Goal: Transaction & Acquisition: Purchase product/service

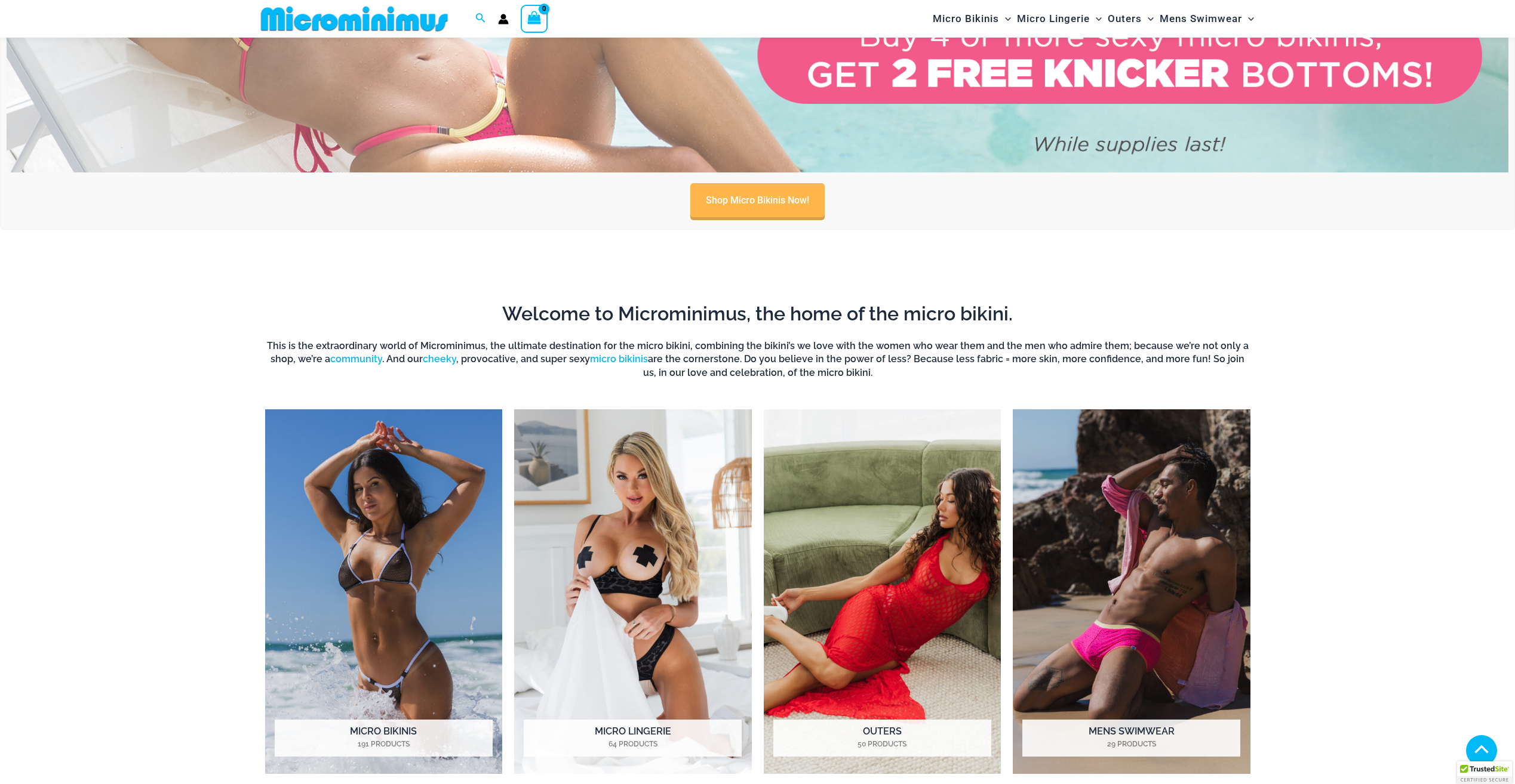
scroll to position [1064, 0]
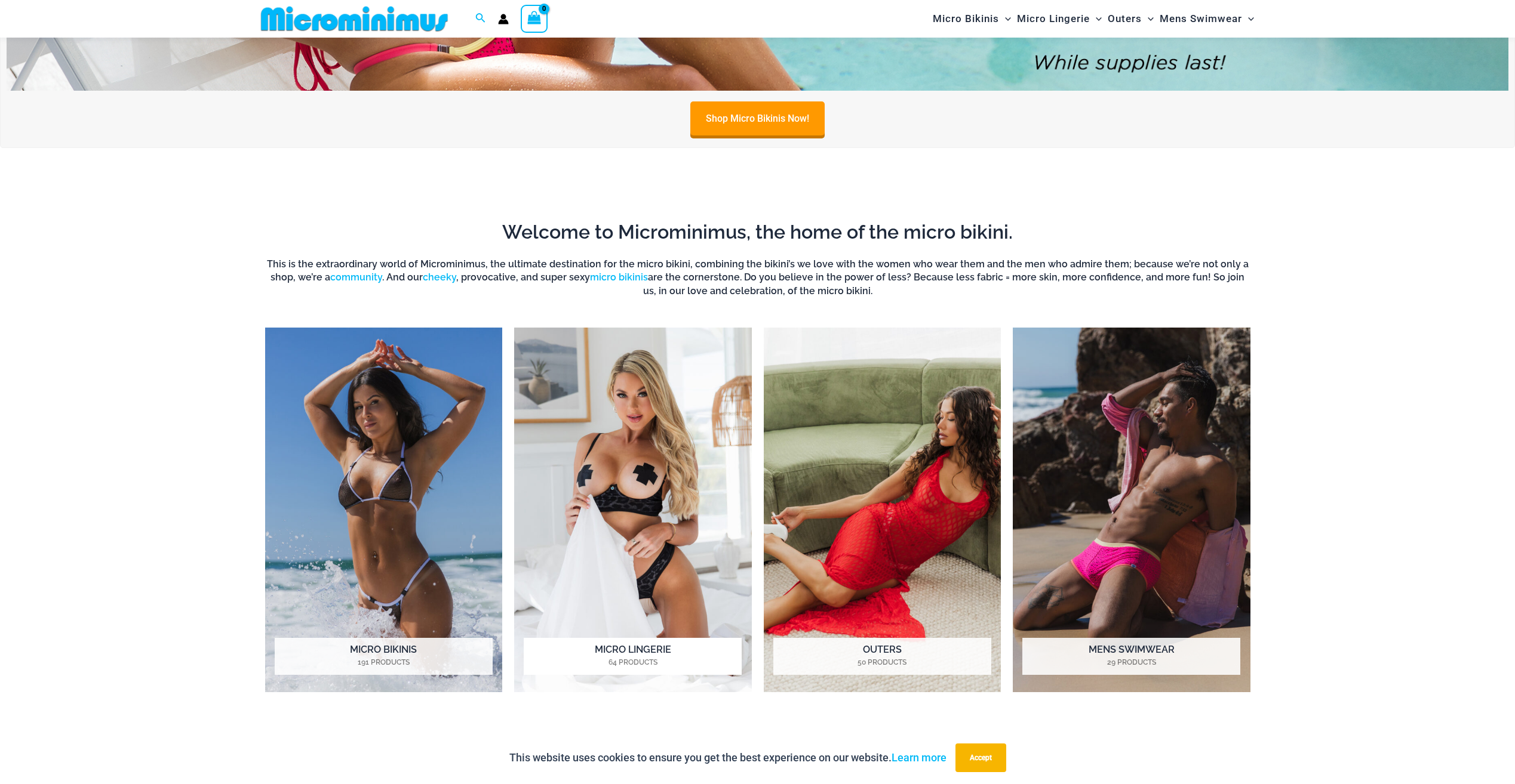
click at [675, 464] on img "Visit product category Micro Lingerie" at bounding box center [633, 510] width 238 height 365
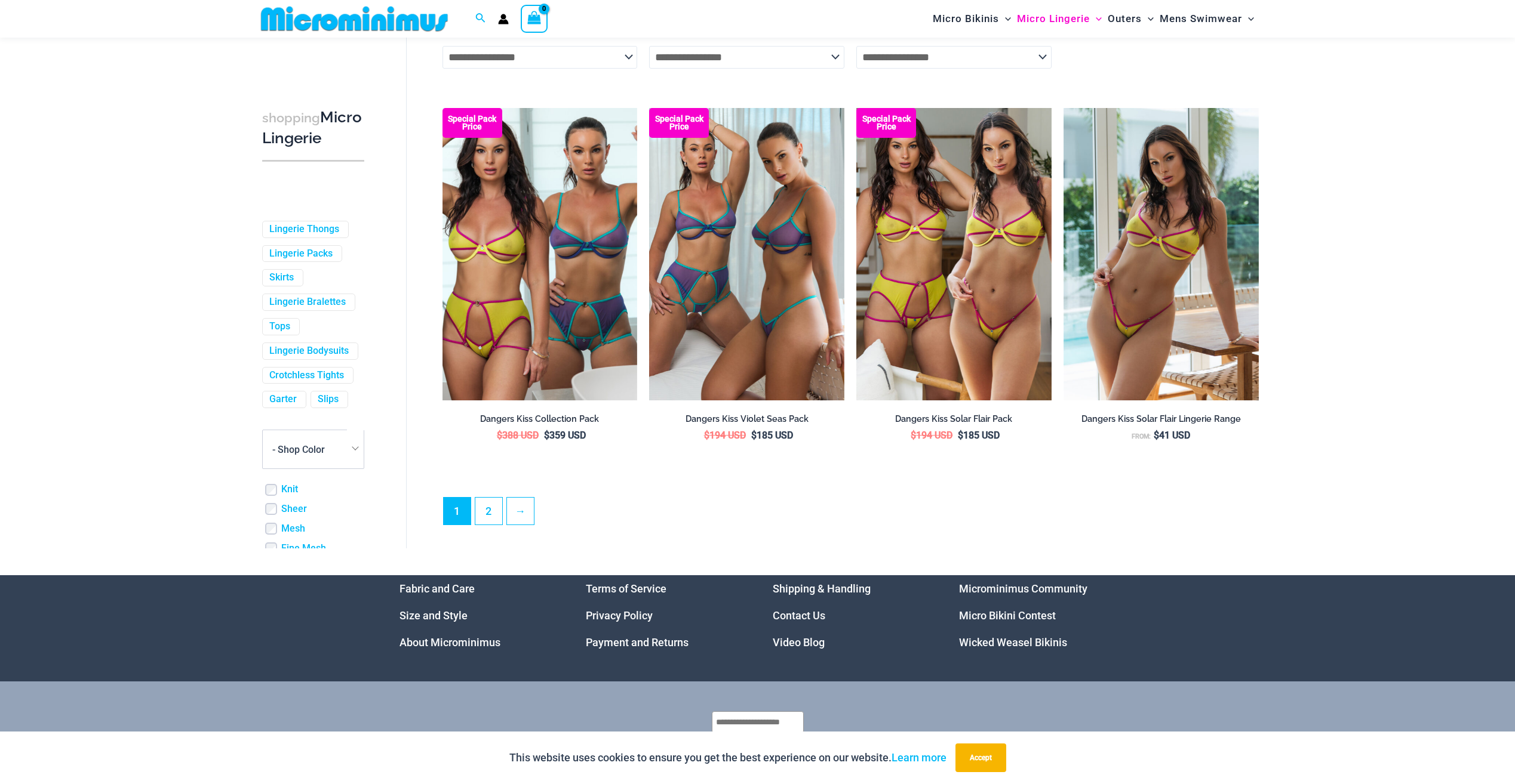
scroll to position [2977, 0]
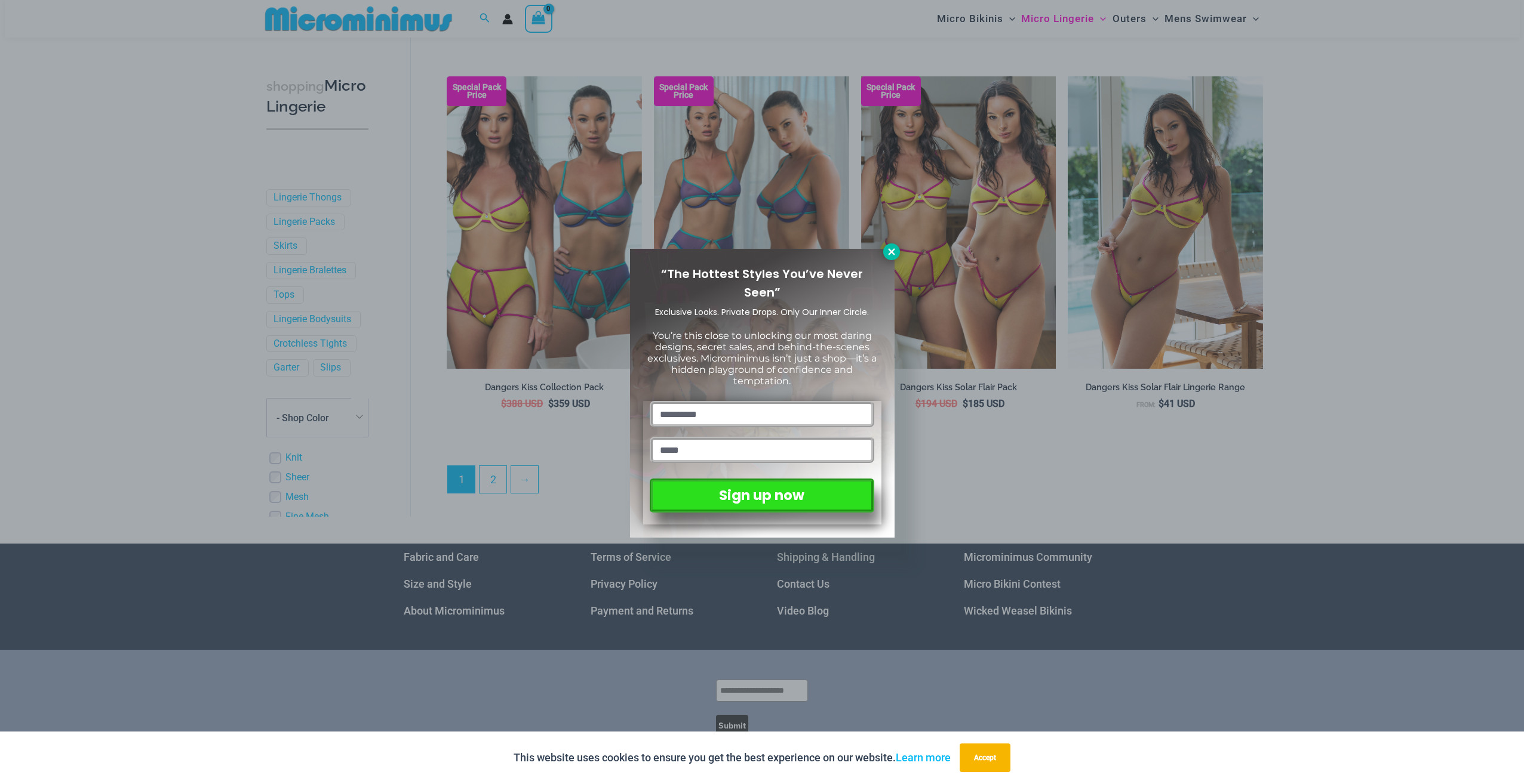
click at [894, 258] on button at bounding box center [892, 252] width 17 height 17
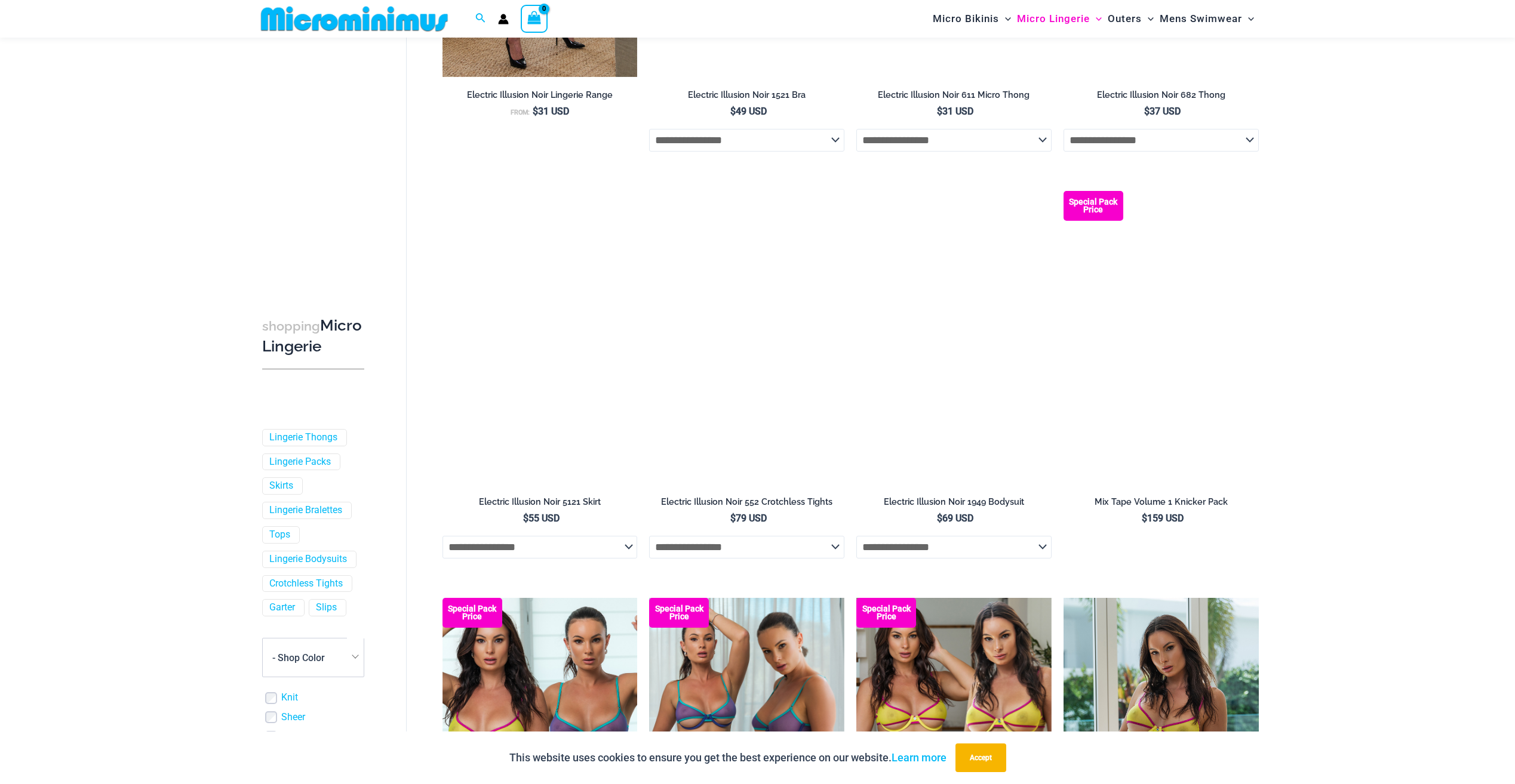
scroll to position [2424, 0]
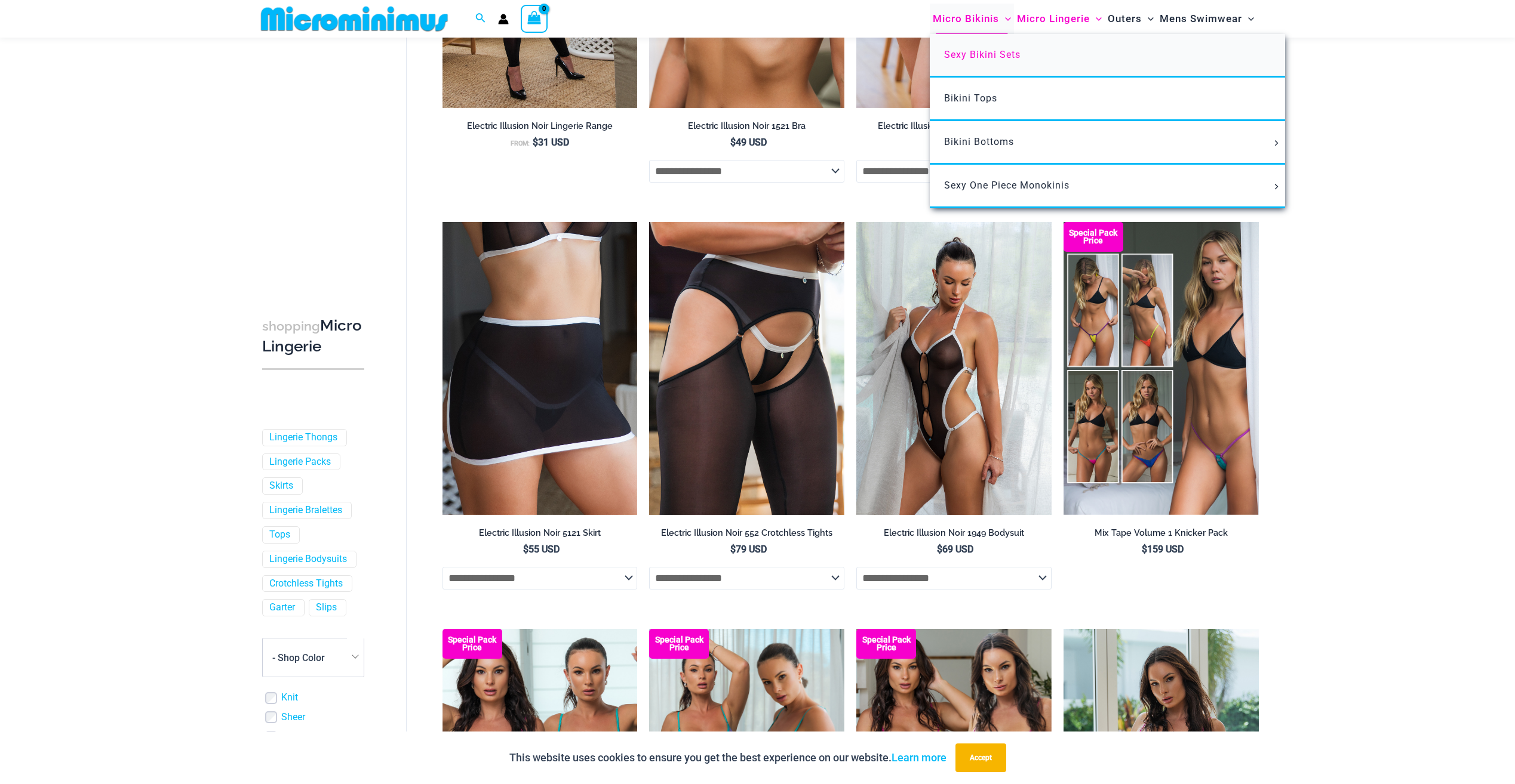
click at [1000, 62] on link "Sexy Bikini Sets" at bounding box center [1107, 56] width 355 height 44
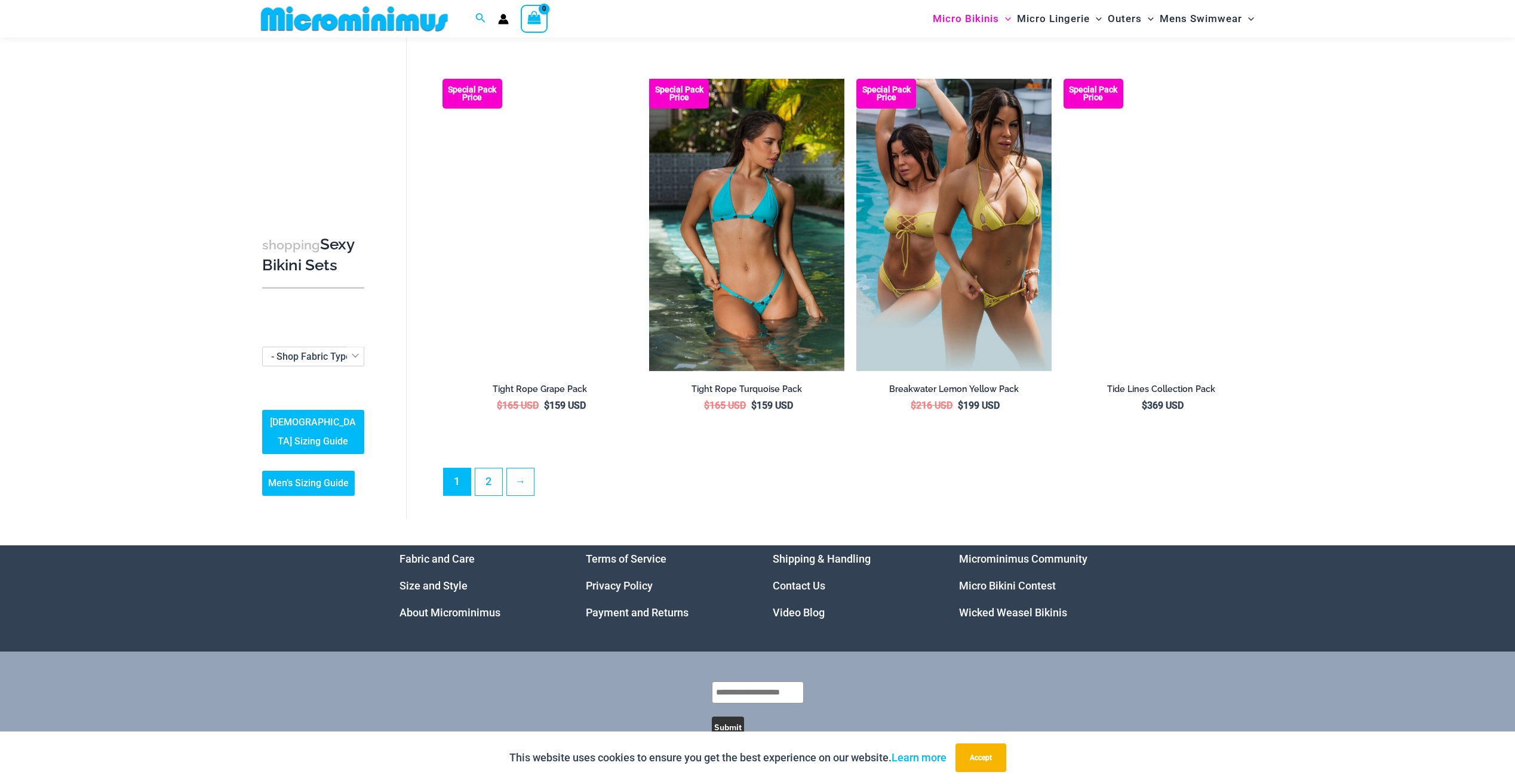
scroll to position [2731, 0]
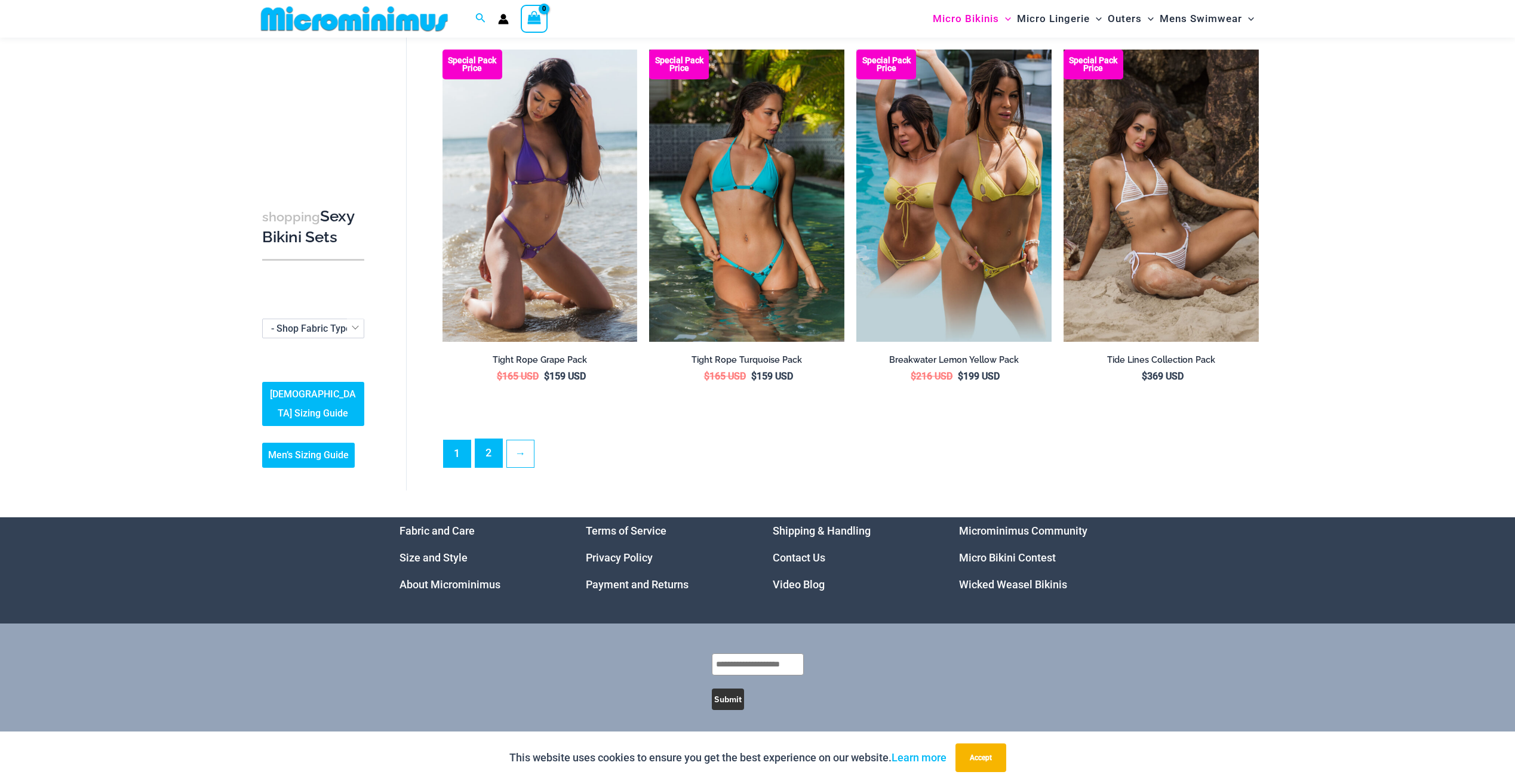
click at [491, 451] on link "2" at bounding box center [488, 453] width 27 height 28
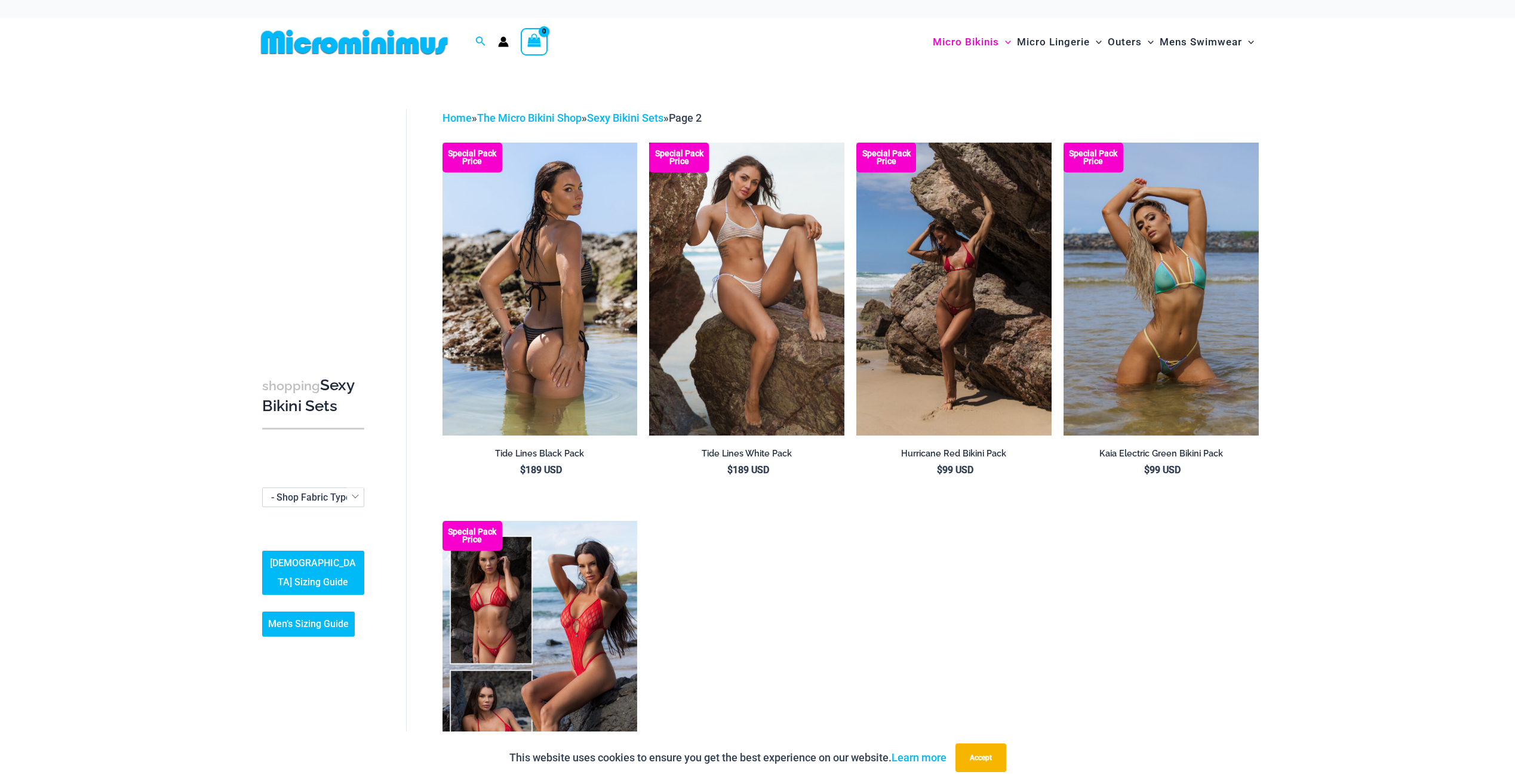
click at [561, 261] on img at bounding box center [540, 289] width 195 height 292
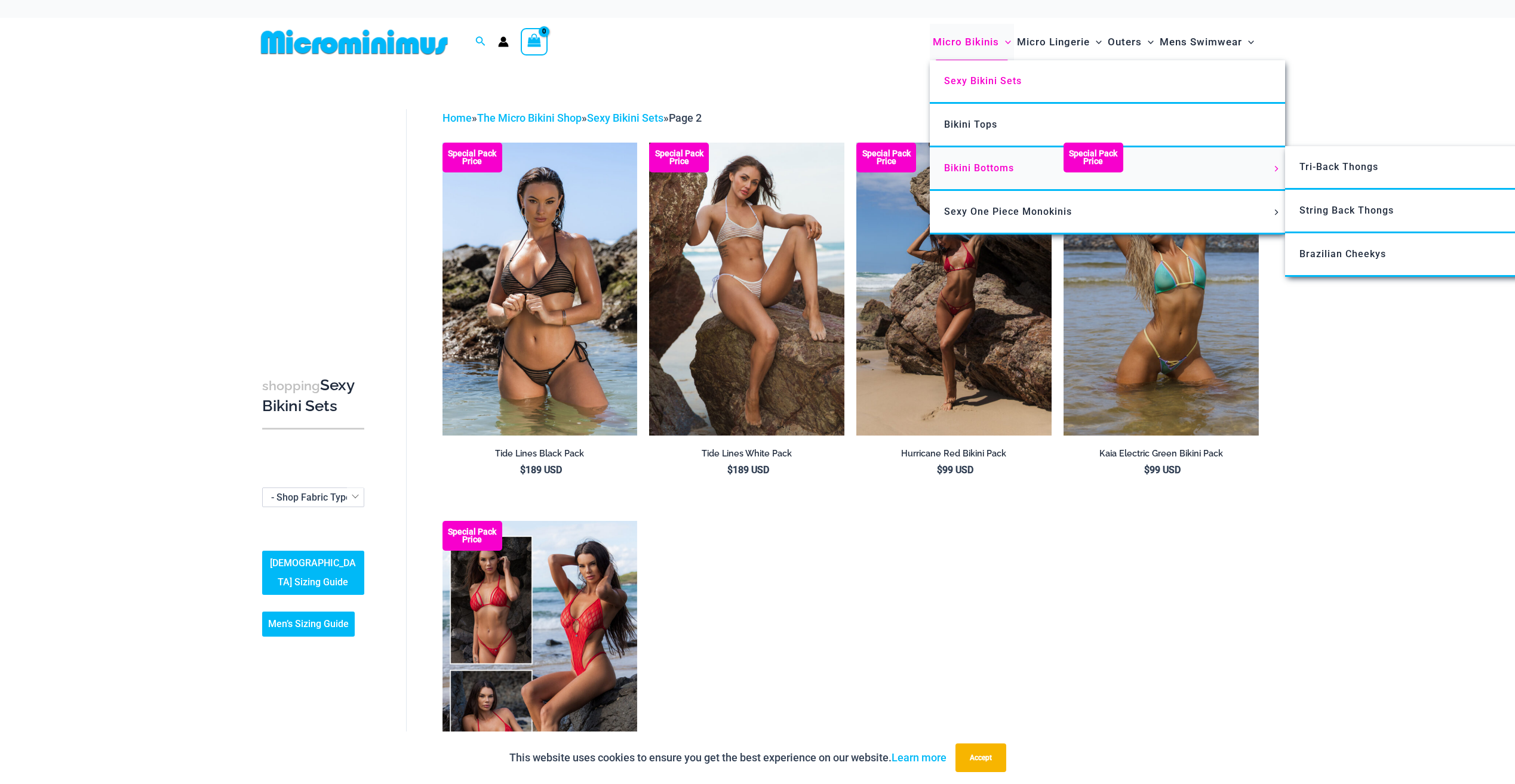
click at [998, 159] on link "Bikini Bottoms" at bounding box center [1107, 169] width 355 height 44
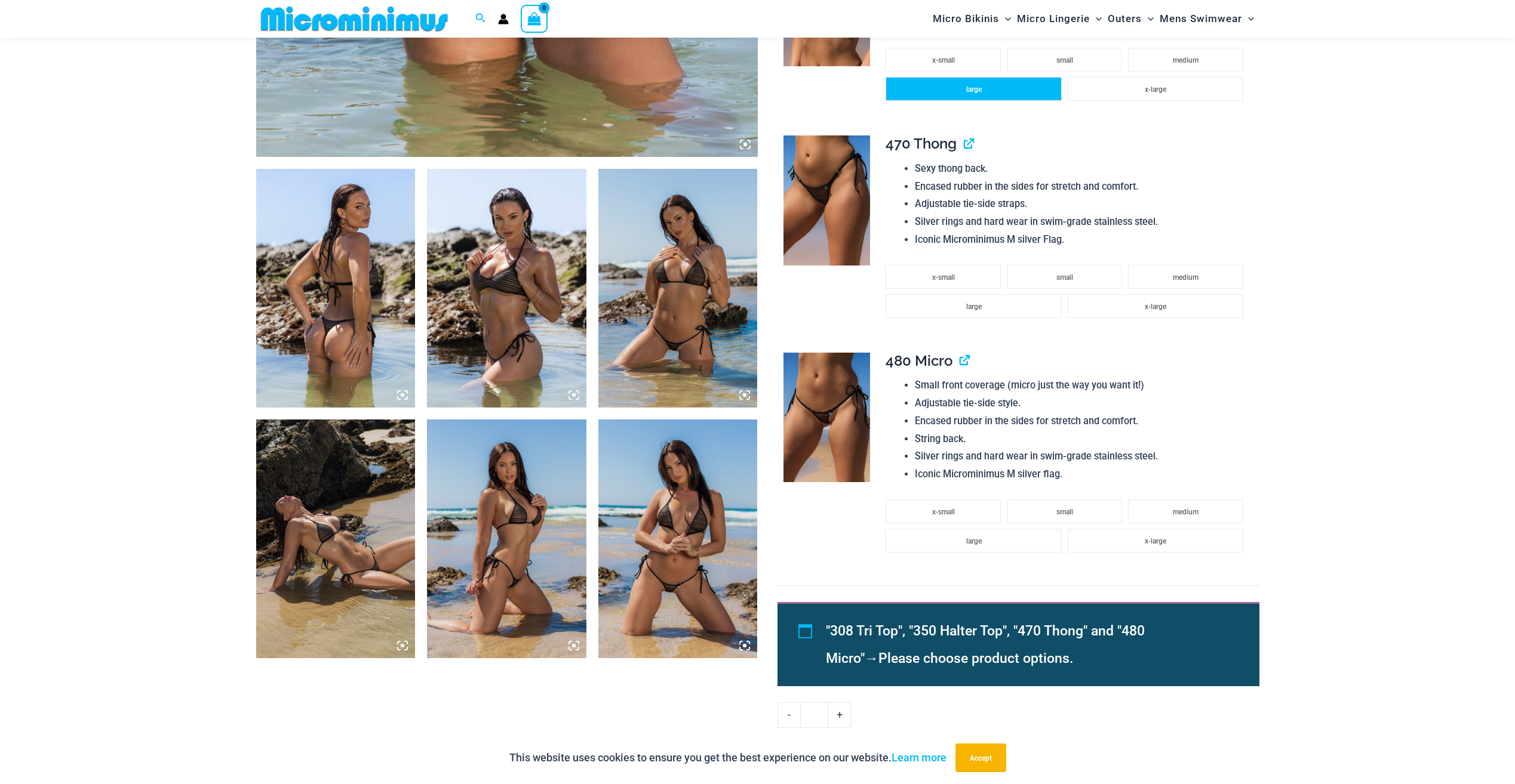
scroll to position [706, 0]
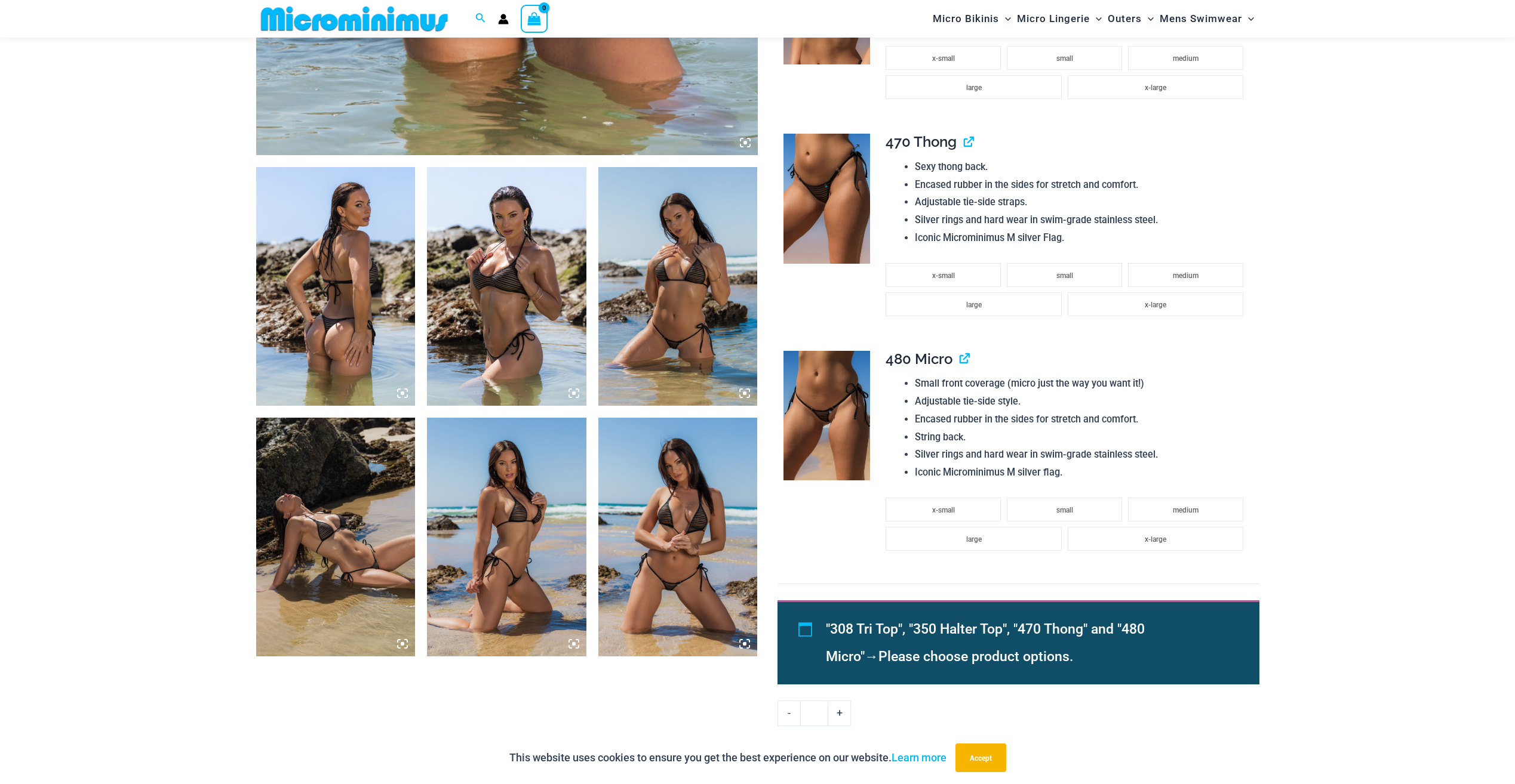
click at [832, 171] on img at bounding box center [826, 198] width 86 height 130
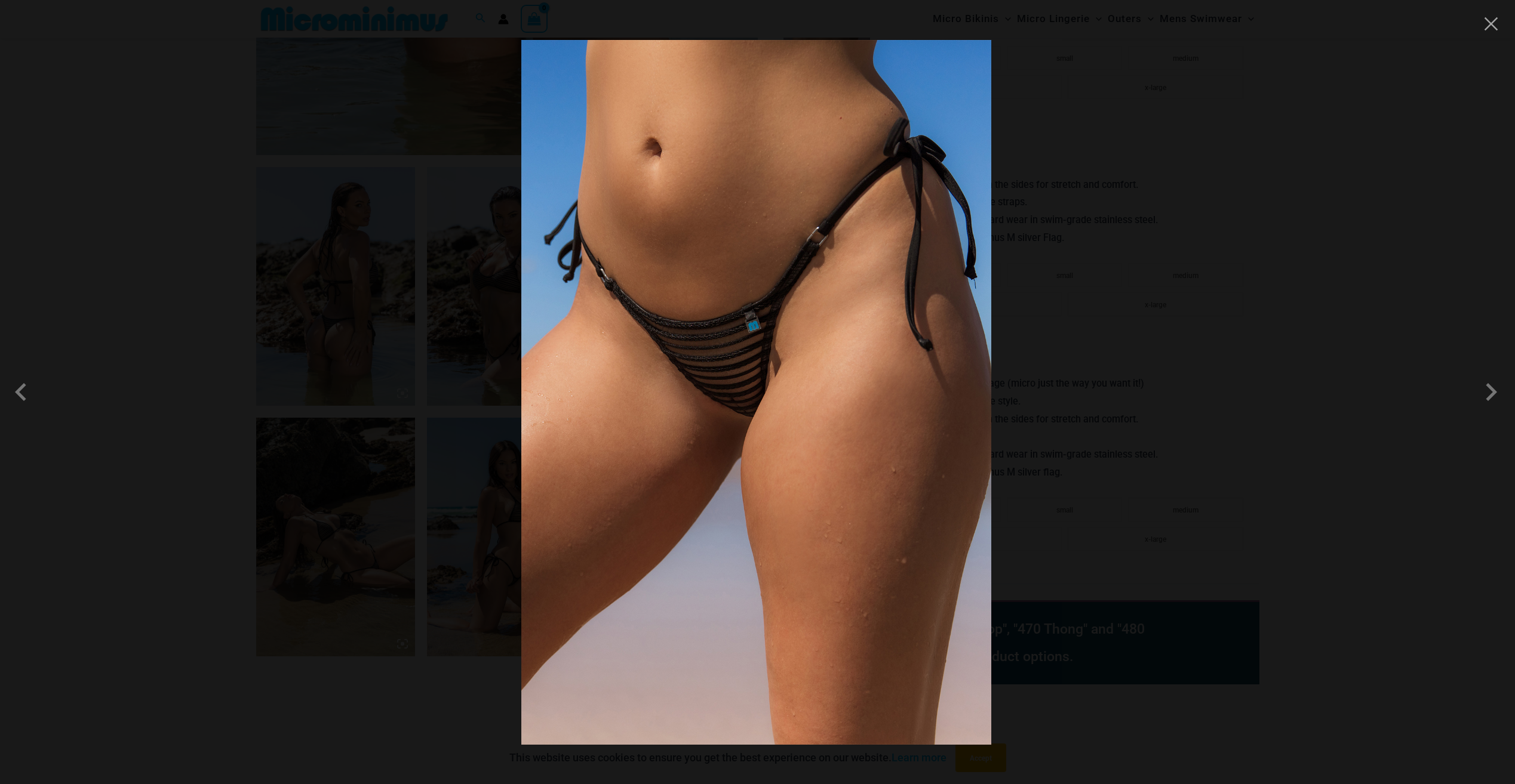
click at [909, 265] on img at bounding box center [756, 392] width 470 height 705
click at [1395, 254] on div at bounding box center [758, 392] width 1515 height 784
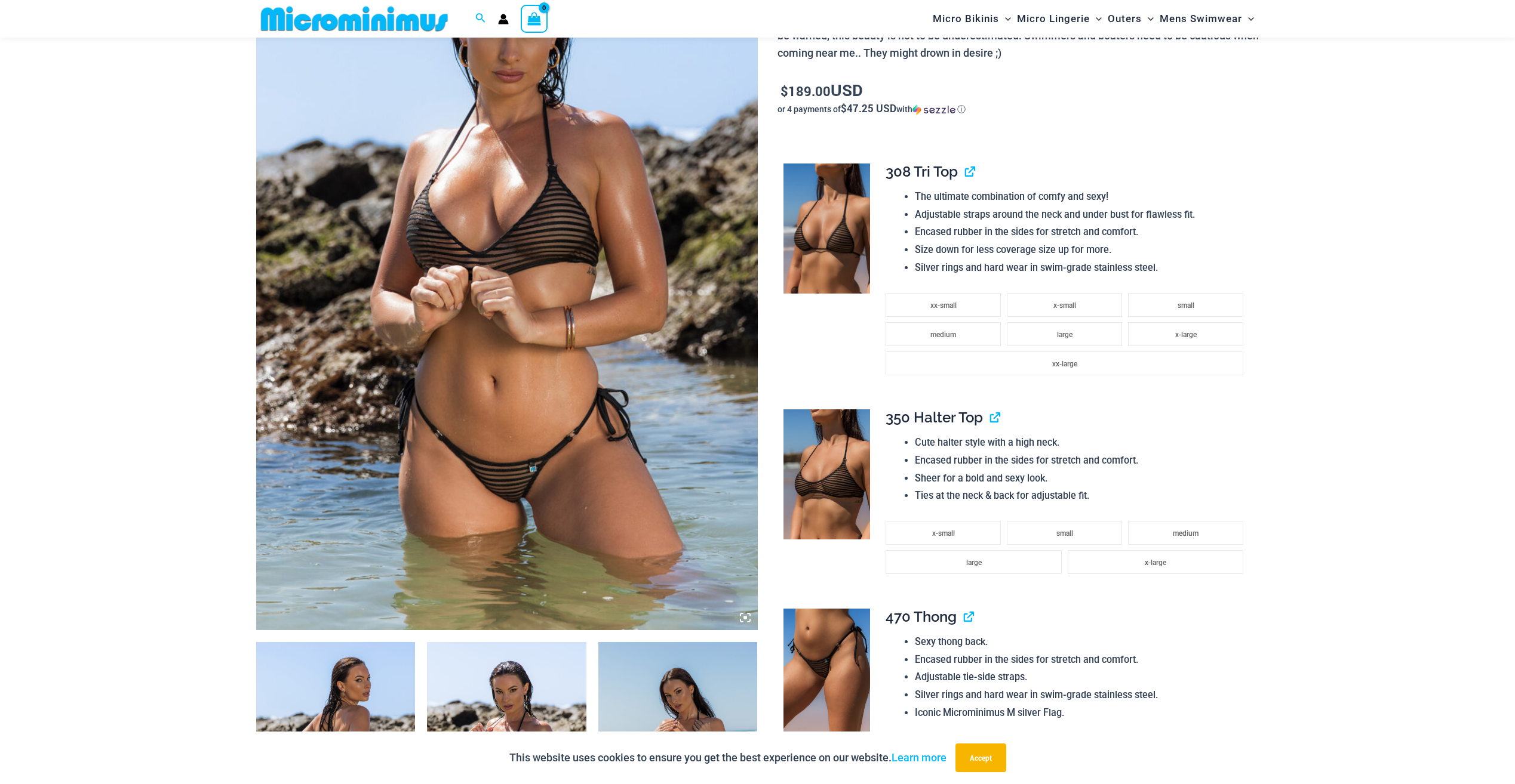
scroll to position [229, 0]
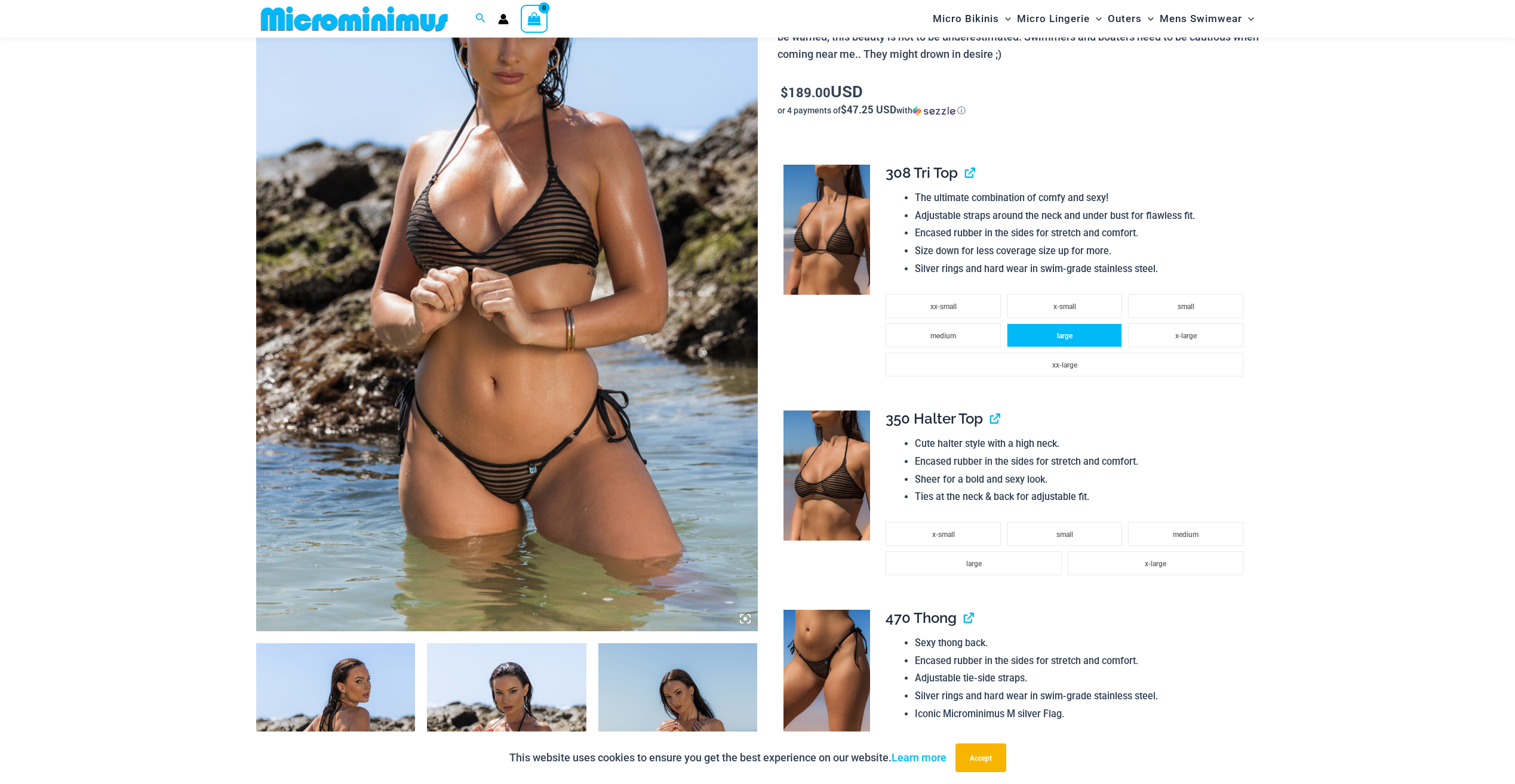
drag, startPoint x: 1169, startPoint y: 334, endPoint x: 1082, endPoint y: 331, distance: 87.1
click at [1082, 331] on ul "xx-small x-small small medium large x-large xx-large" at bounding box center [1067, 344] width 364 height 99
click at [1112, 335] on li "large" at bounding box center [1064, 335] width 115 height 24
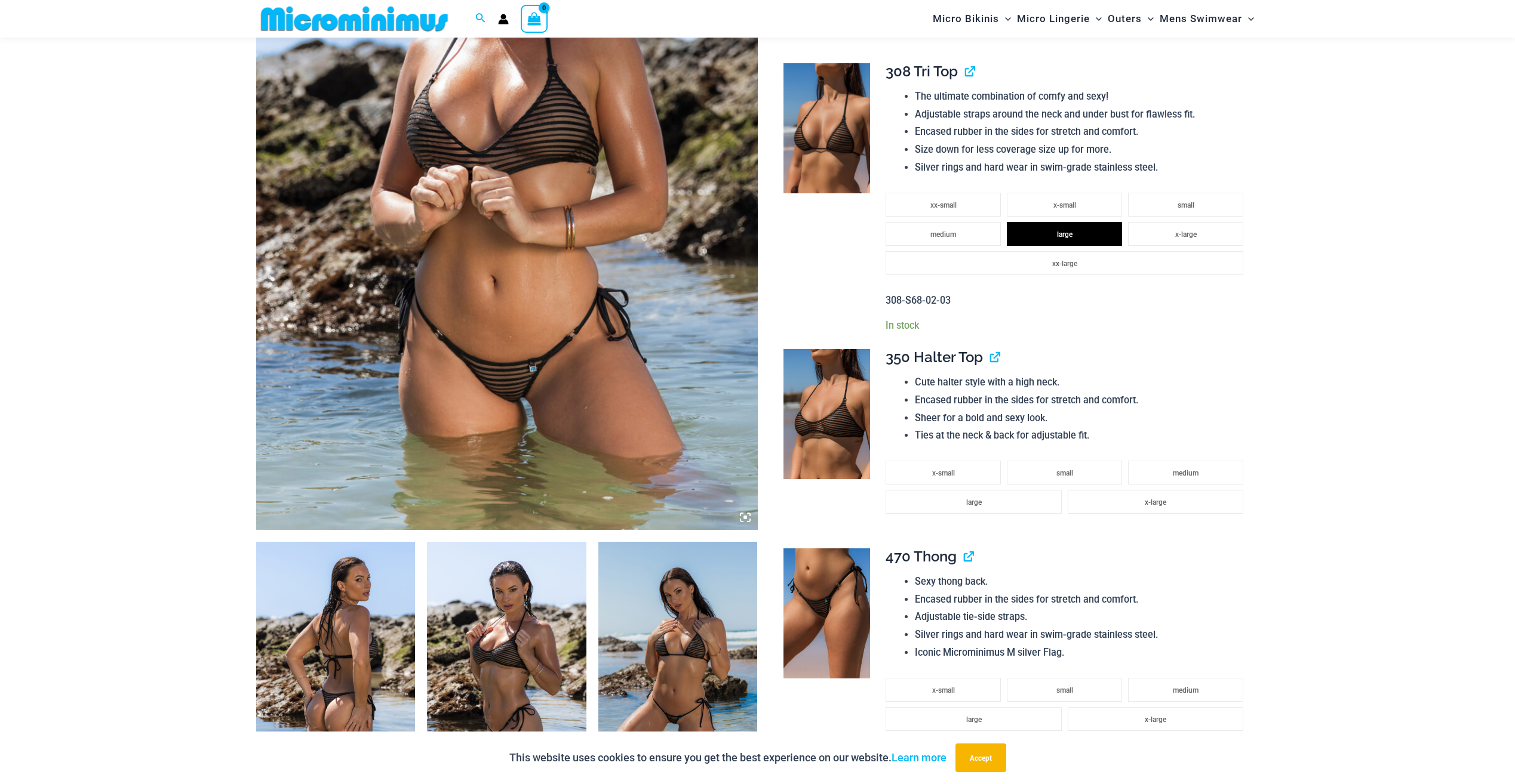
scroll to position [588, 0]
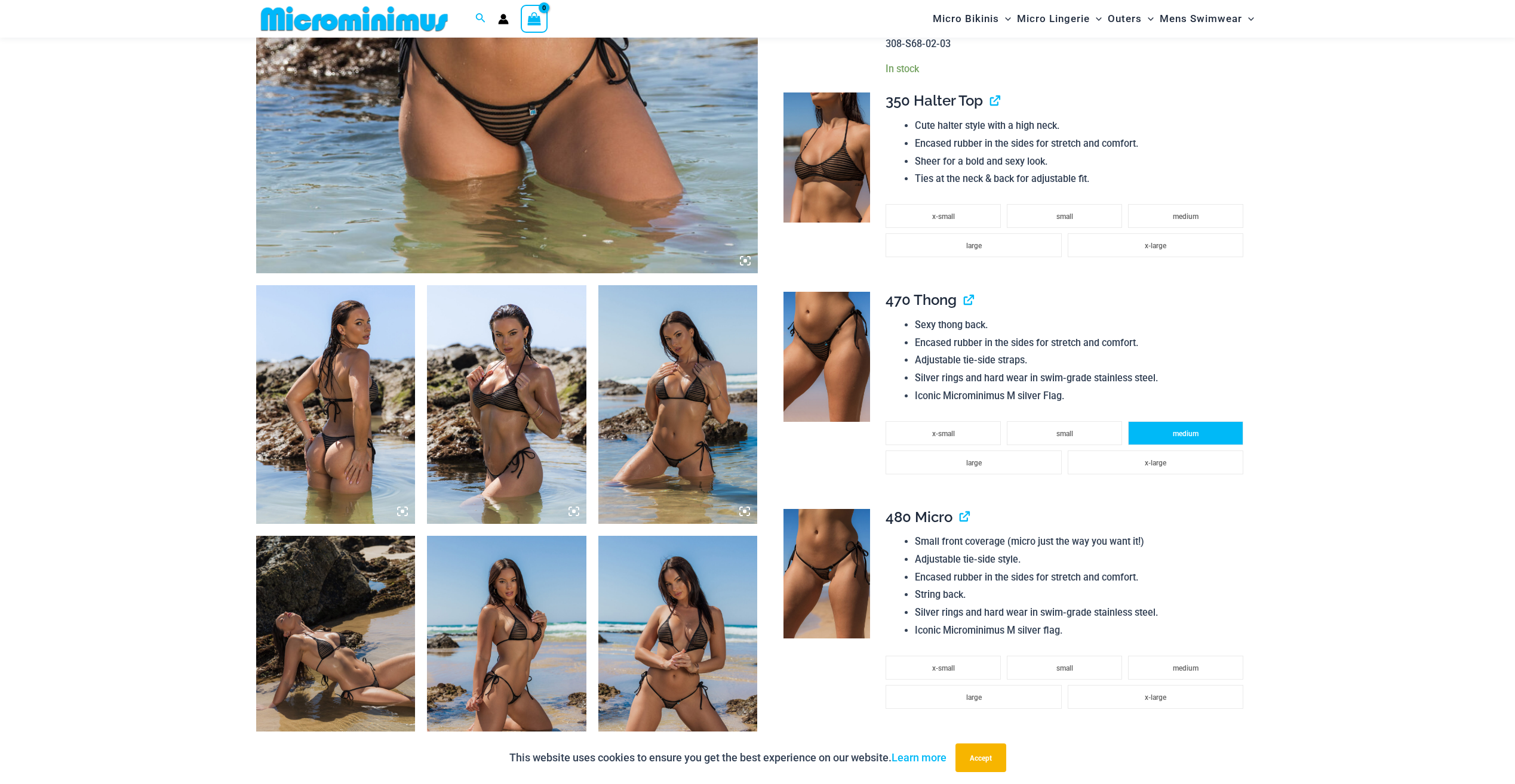
click at [1164, 431] on li "medium" at bounding box center [1185, 434] width 115 height 24
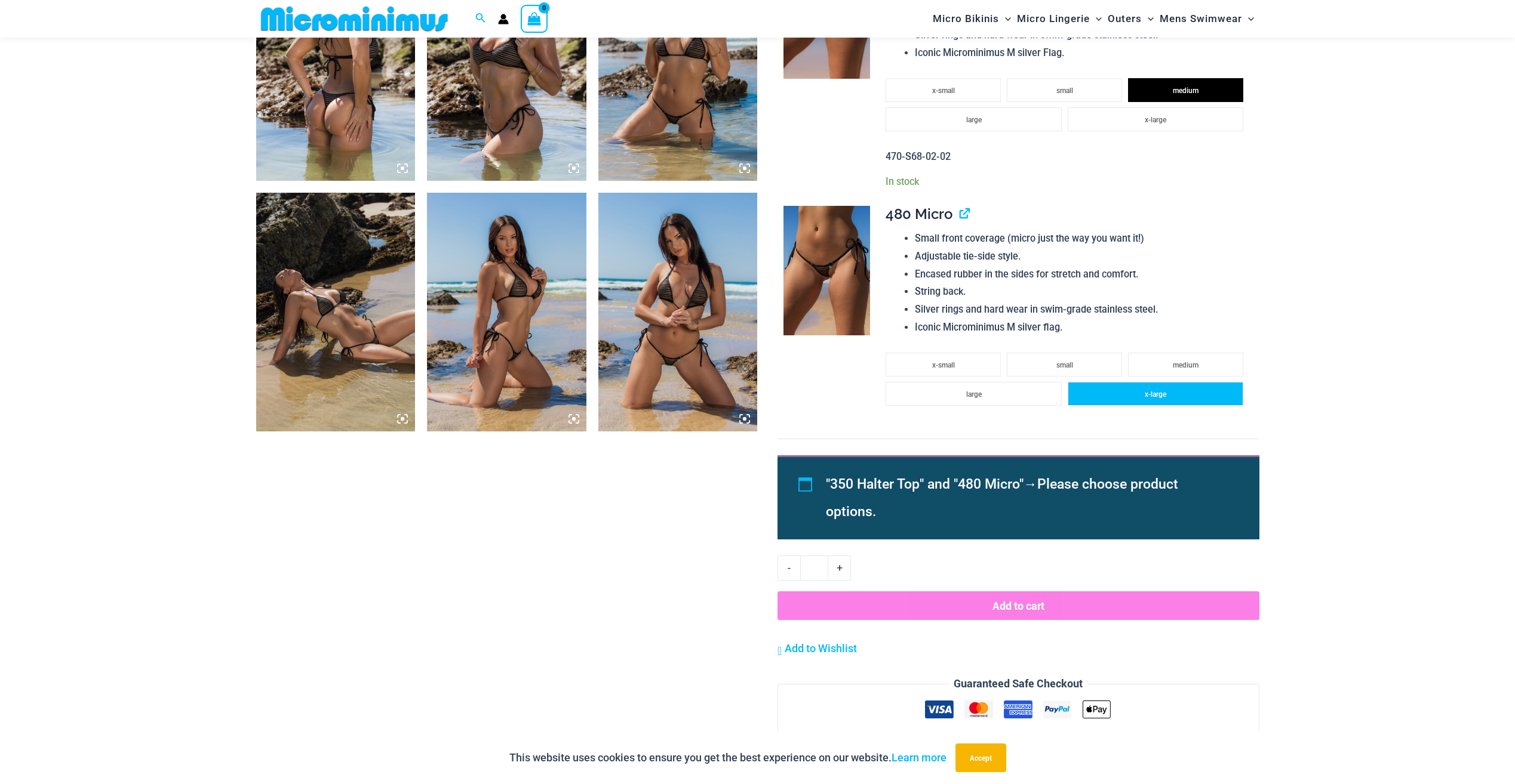
scroll to position [946, 0]
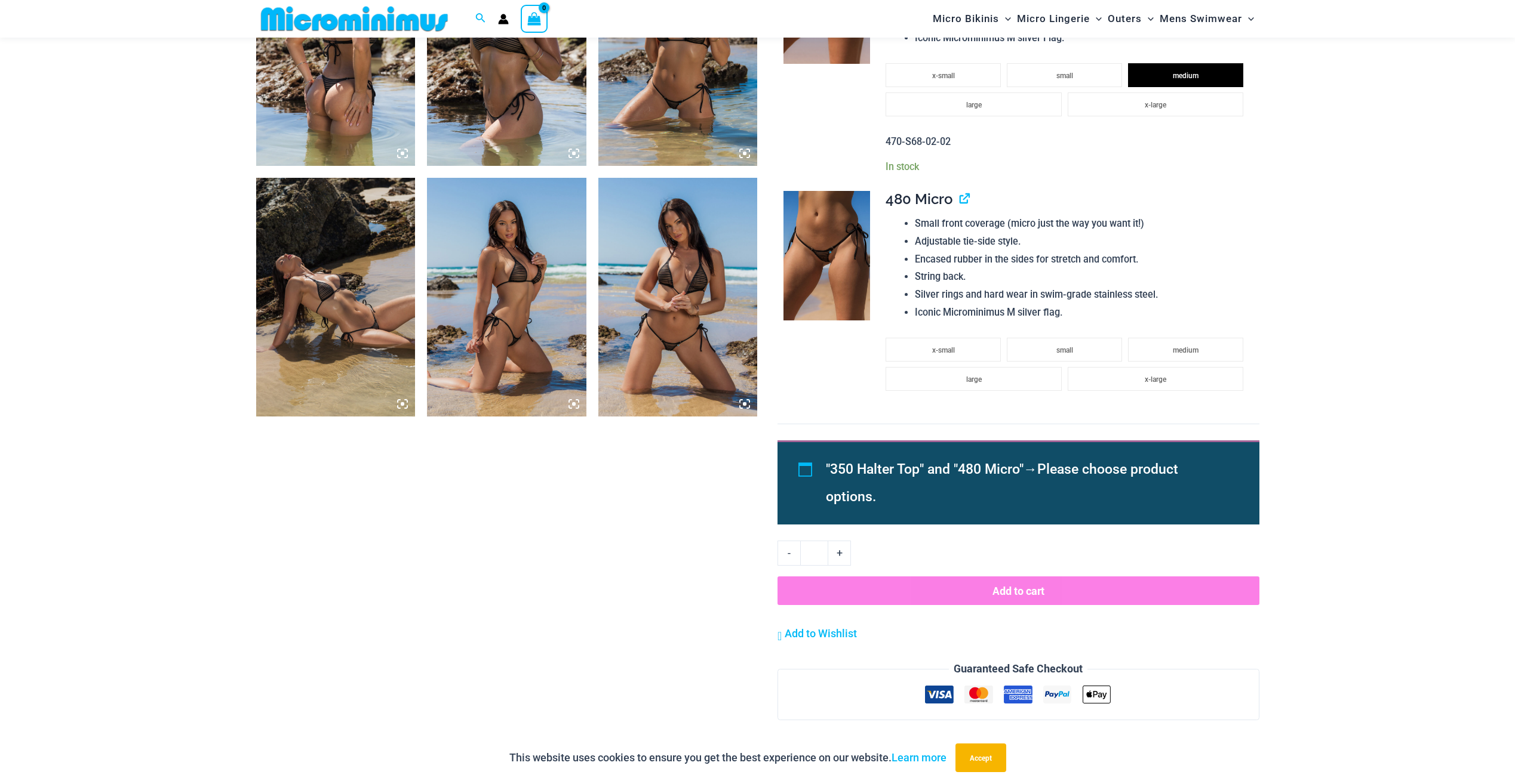
drag, startPoint x: 974, startPoint y: 588, endPoint x: 859, endPoint y: 59, distance: 541.4
click at [974, 588] on button "Add to cart" at bounding box center [1018, 591] width 481 height 29
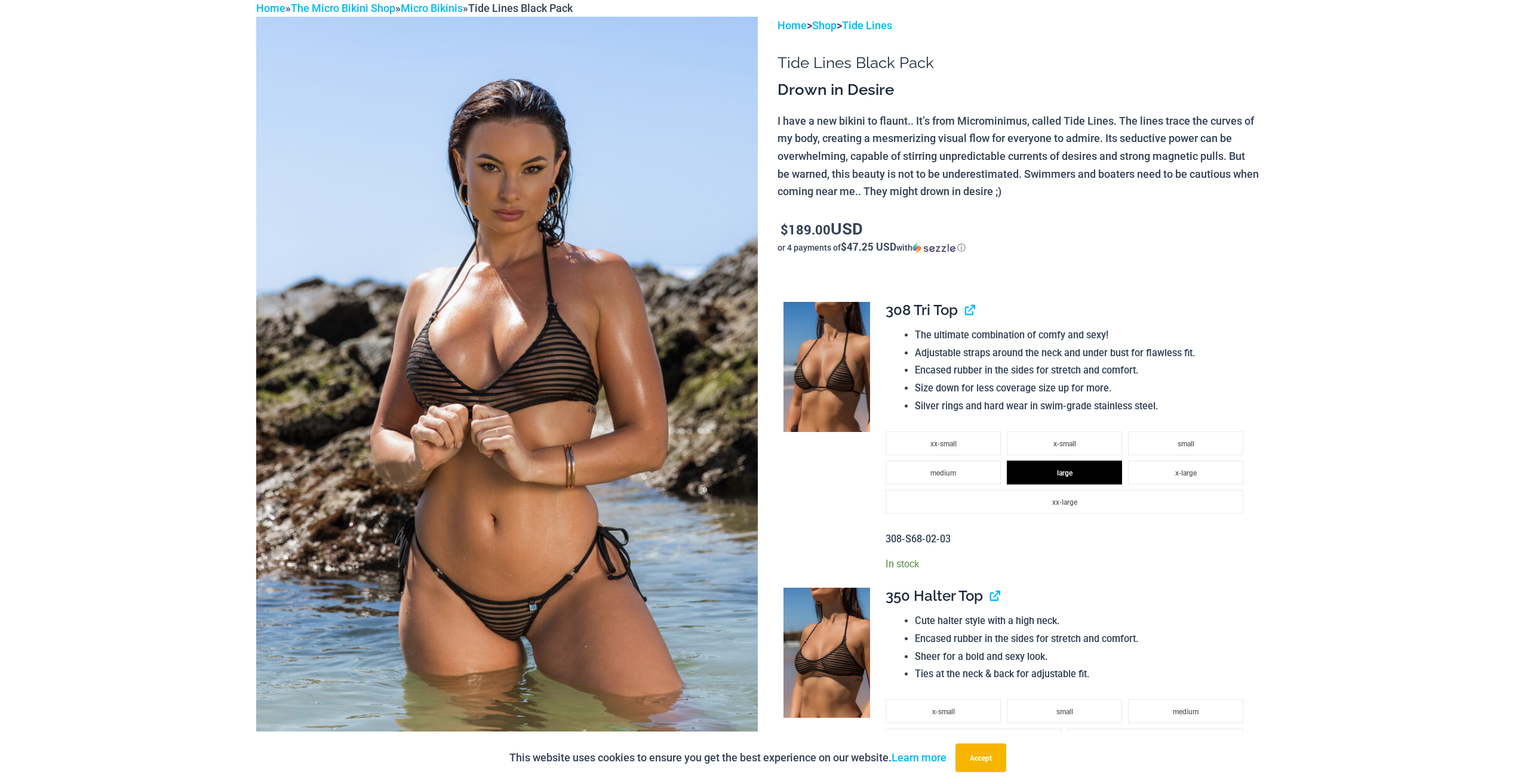
scroll to position [0, 0]
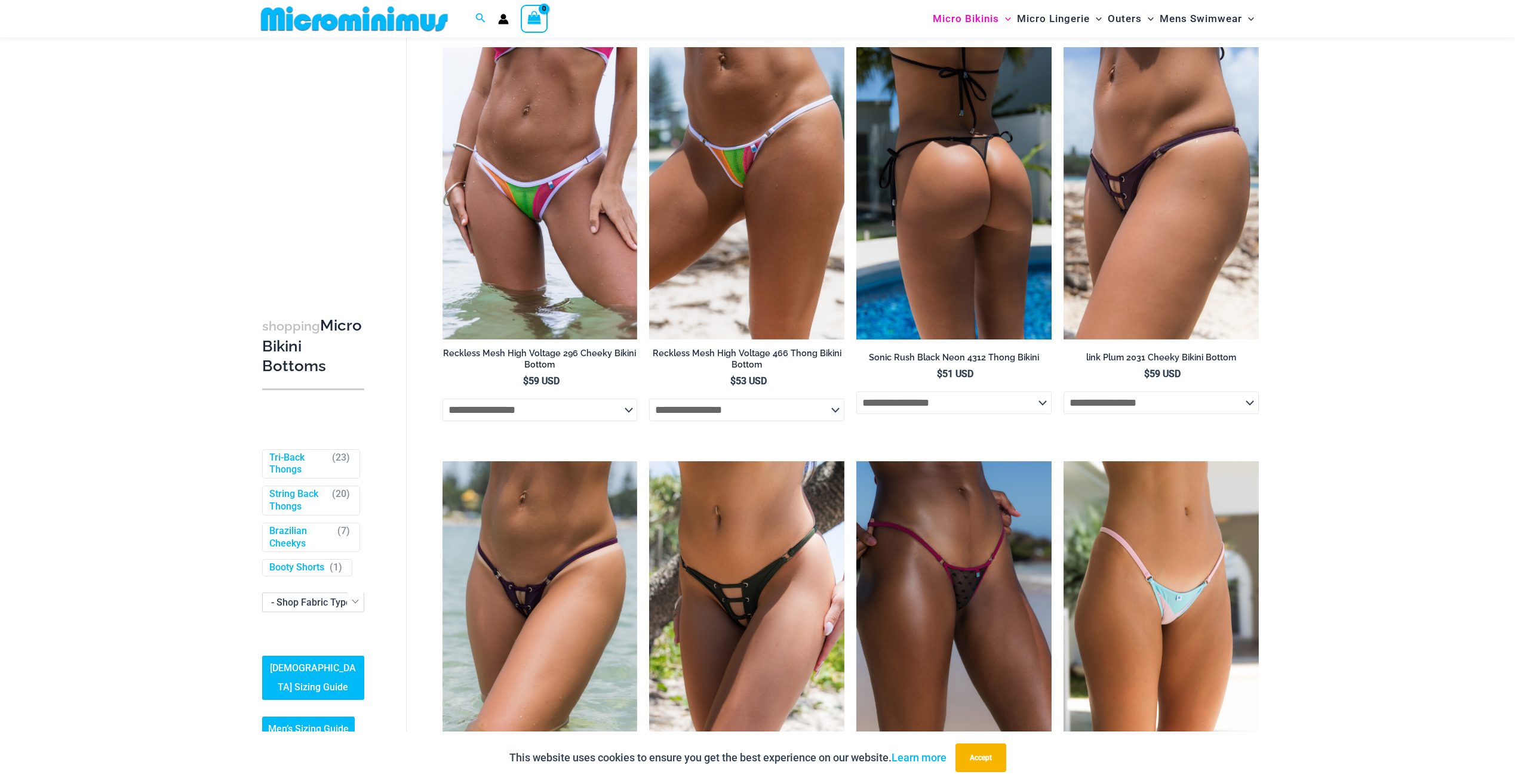
scroll to position [3097, 0]
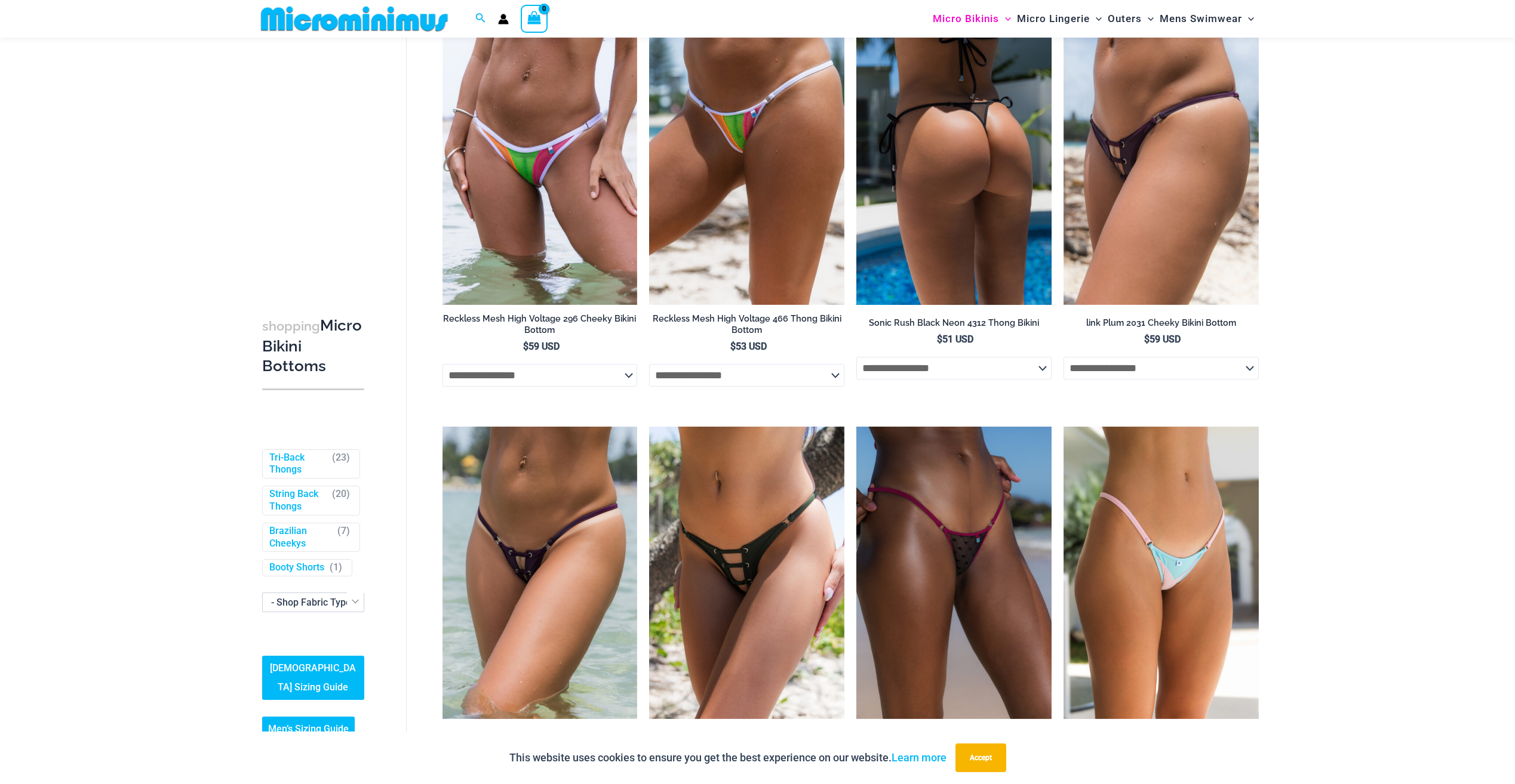
click at [970, 125] on img at bounding box center [954, 159] width 195 height 292
